Goal: Unclear

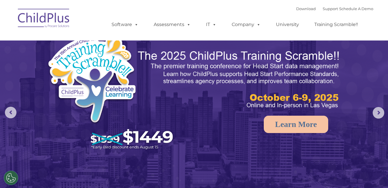
select select "MEDIUM"
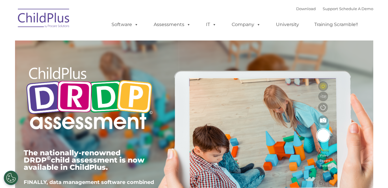
type input ""
